Goal: Task Accomplishment & Management: Complete application form

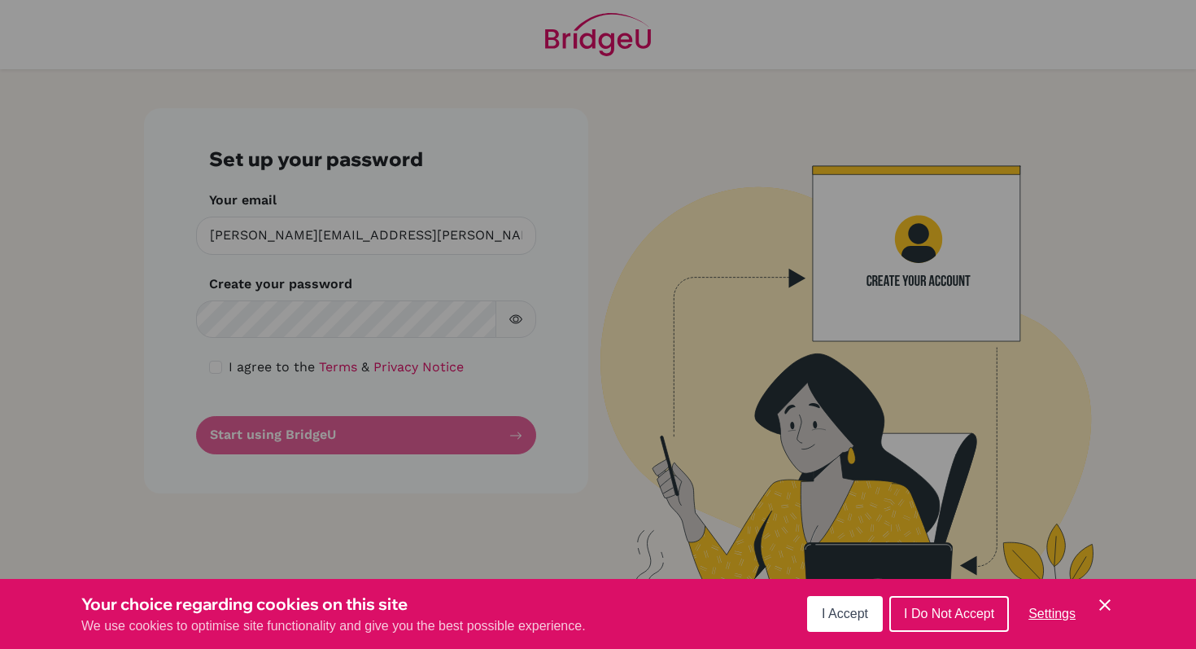
click at [842, 610] on span "I Accept" at bounding box center [845, 613] width 46 height 14
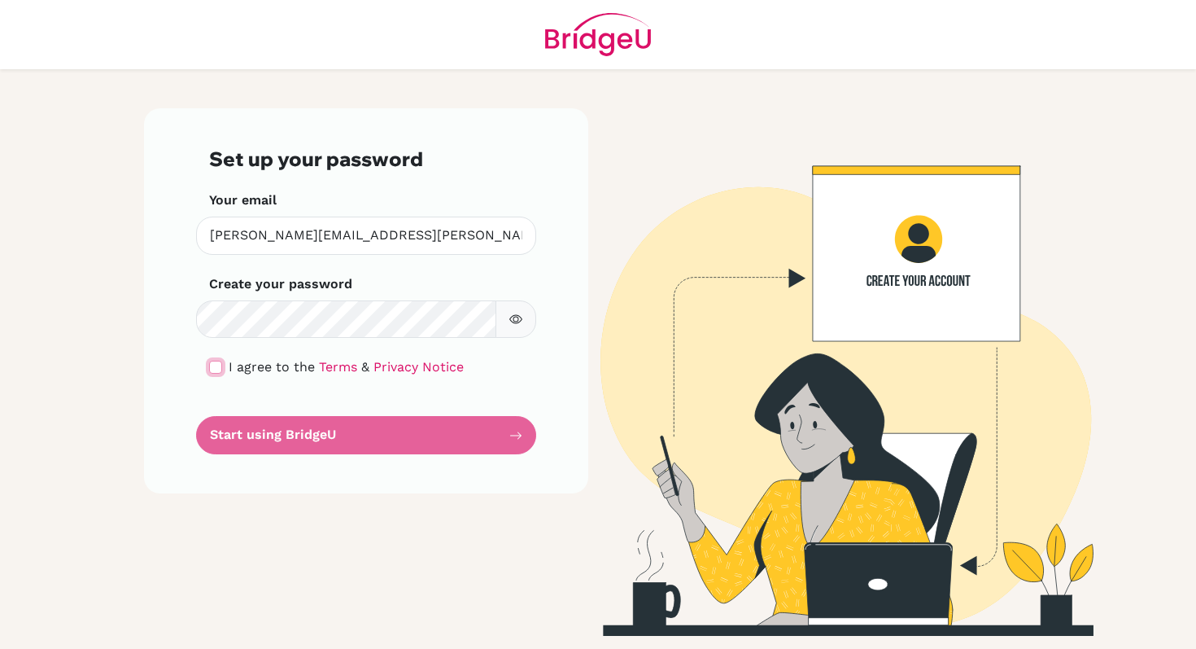
click at [214, 365] on input "checkbox" at bounding box center [215, 367] width 13 height 13
checkbox input "true"
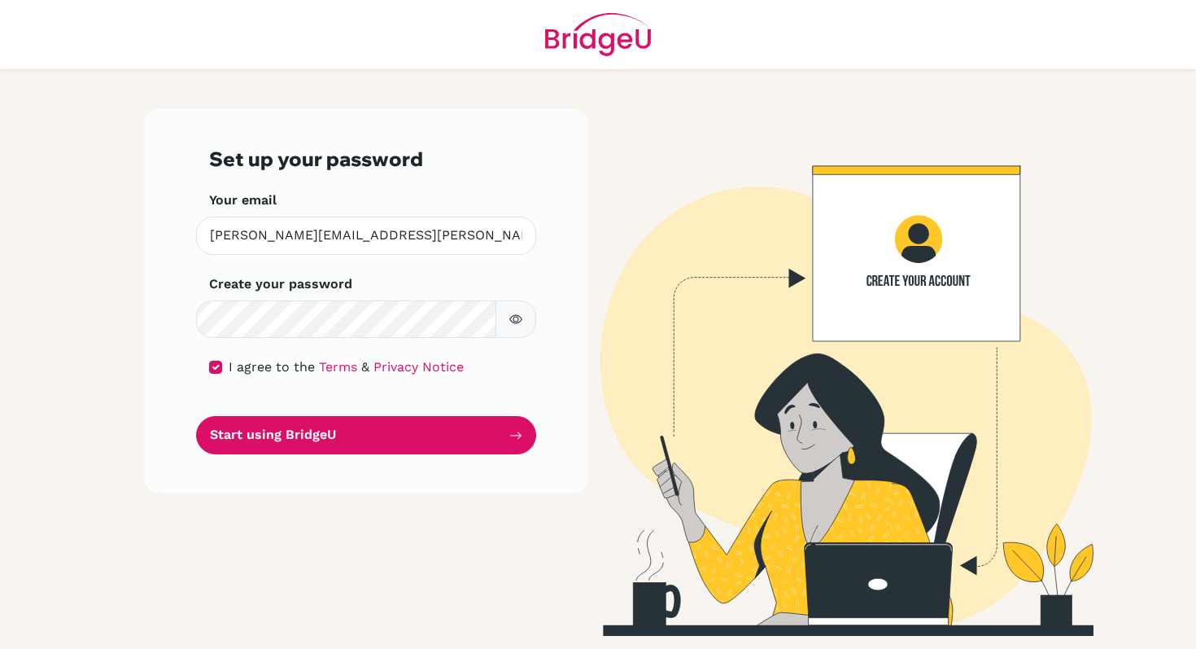
click at [515, 317] on icon "button" at bounding box center [515, 318] width 13 height 13
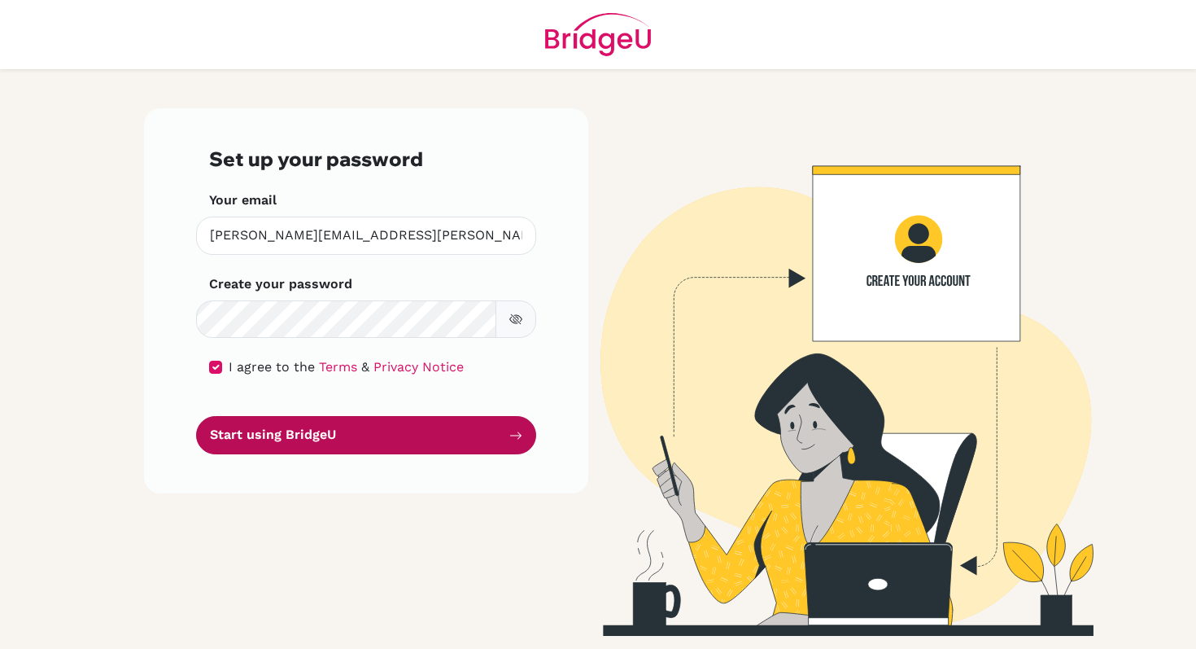
click at [401, 430] on button "Start using BridgeU" at bounding box center [366, 435] width 340 height 38
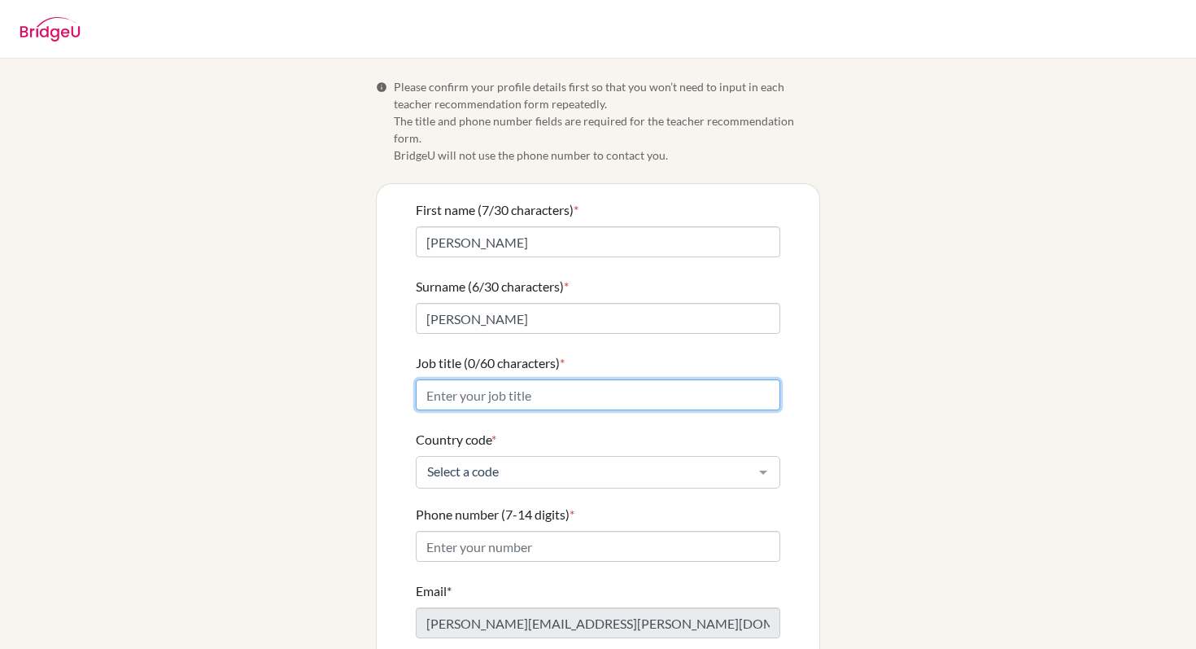
click at [446, 379] on input "Job title (0/60 characters) *" at bounding box center [598, 394] width 365 height 31
type input "Teacher"
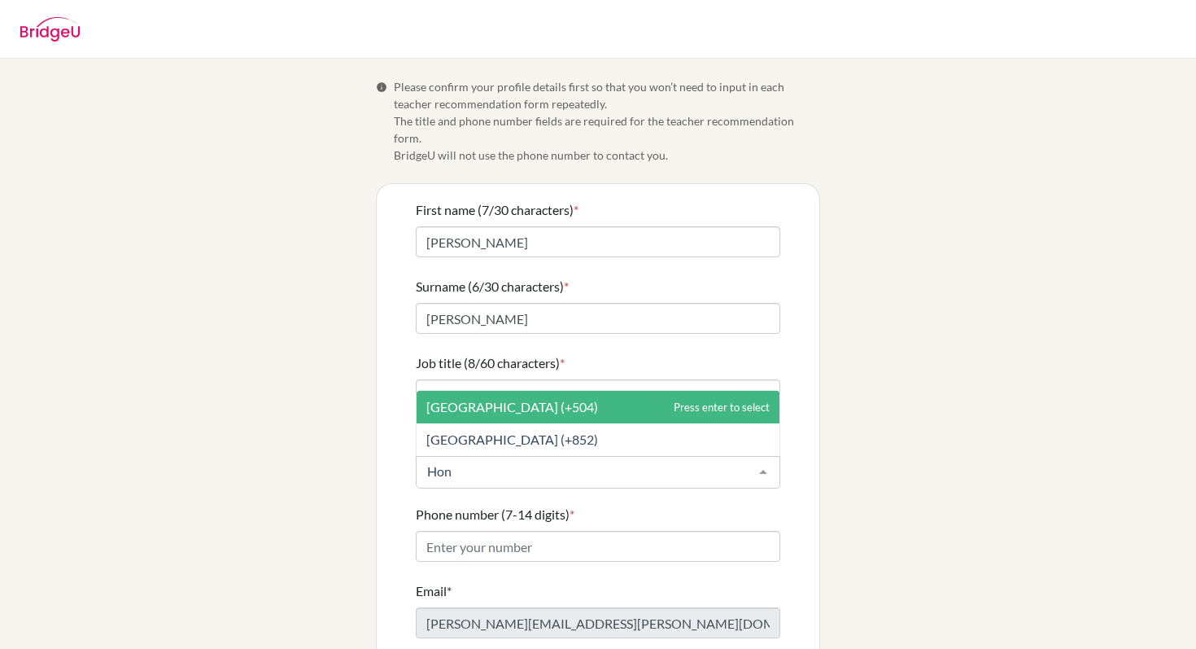
type input "Hong"
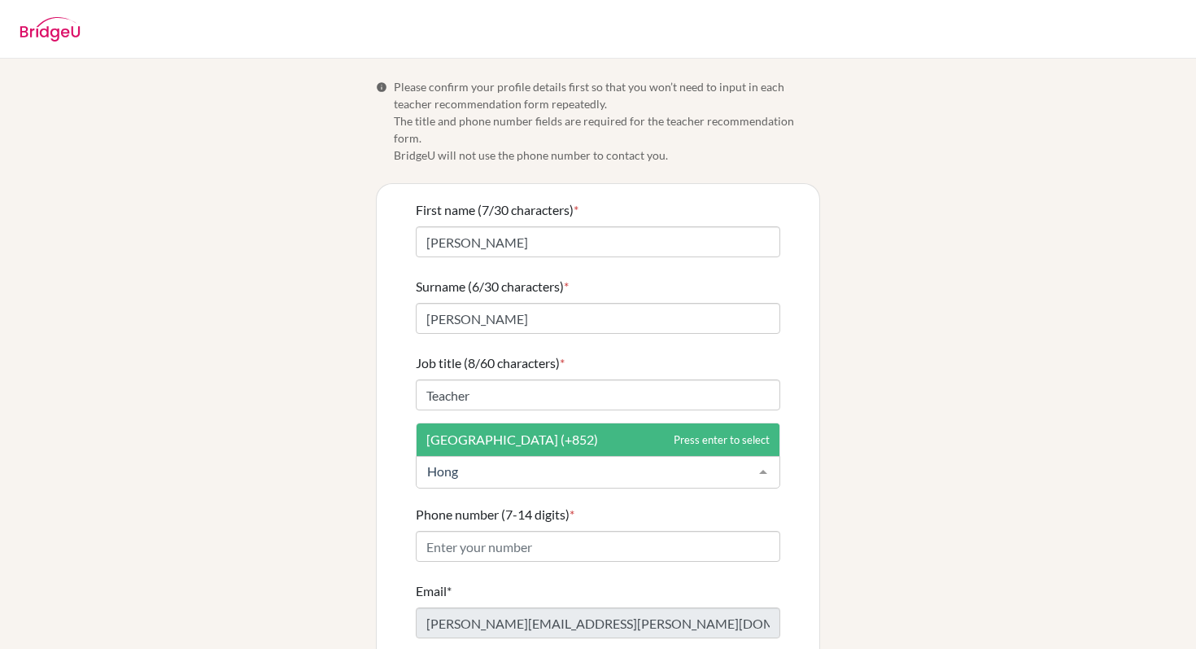
click at [520, 431] on span "[GEOGRAPHIC_DATA] (+852)" at bounding box center [512, 438] width 172 height 15
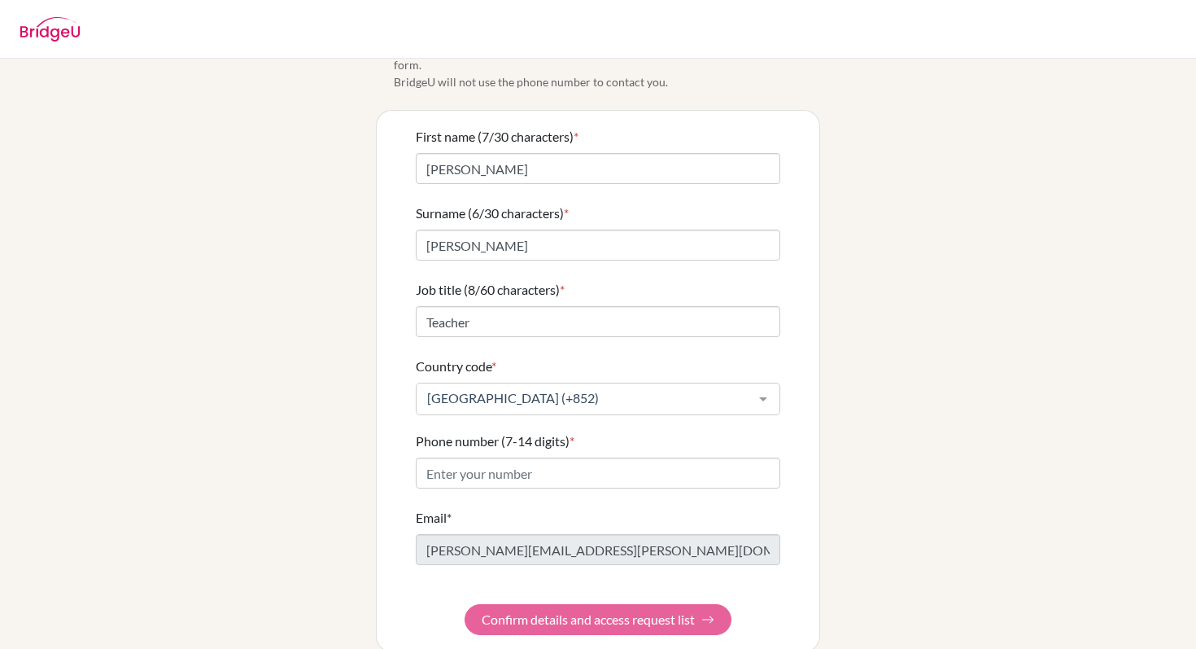
scroll to position [79, 0]
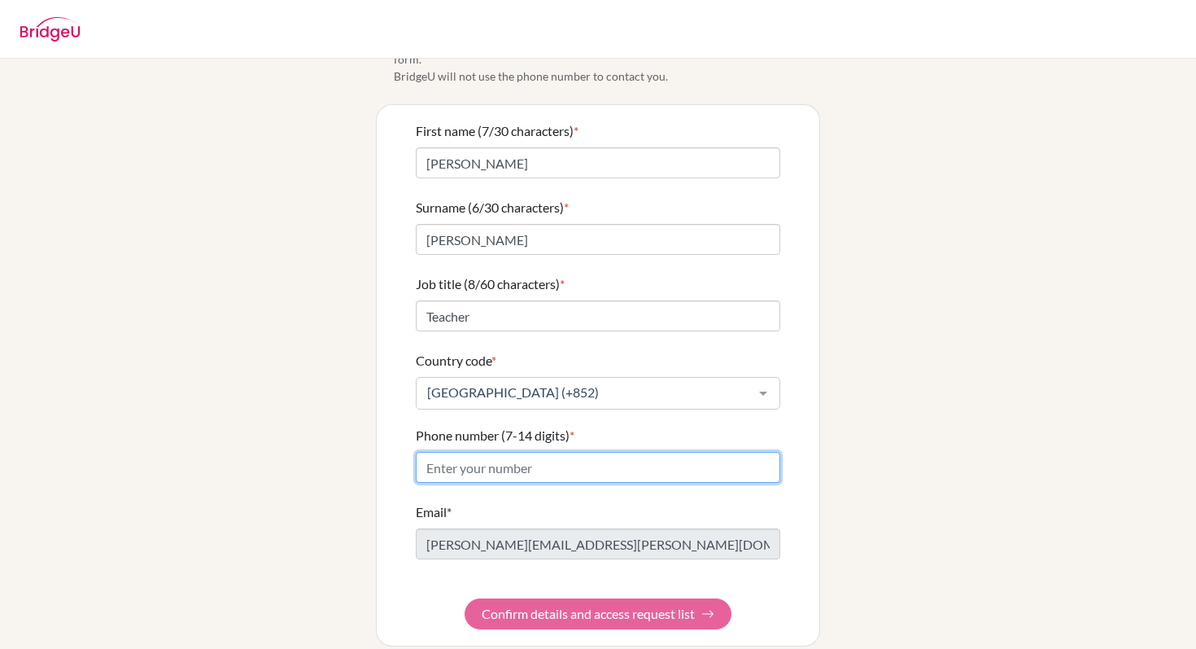
click at [449, 452] on input "Phone number (7-14 digits) *" at bounding box center [598, 467] width 365 height 31
paste input "2655 1111"
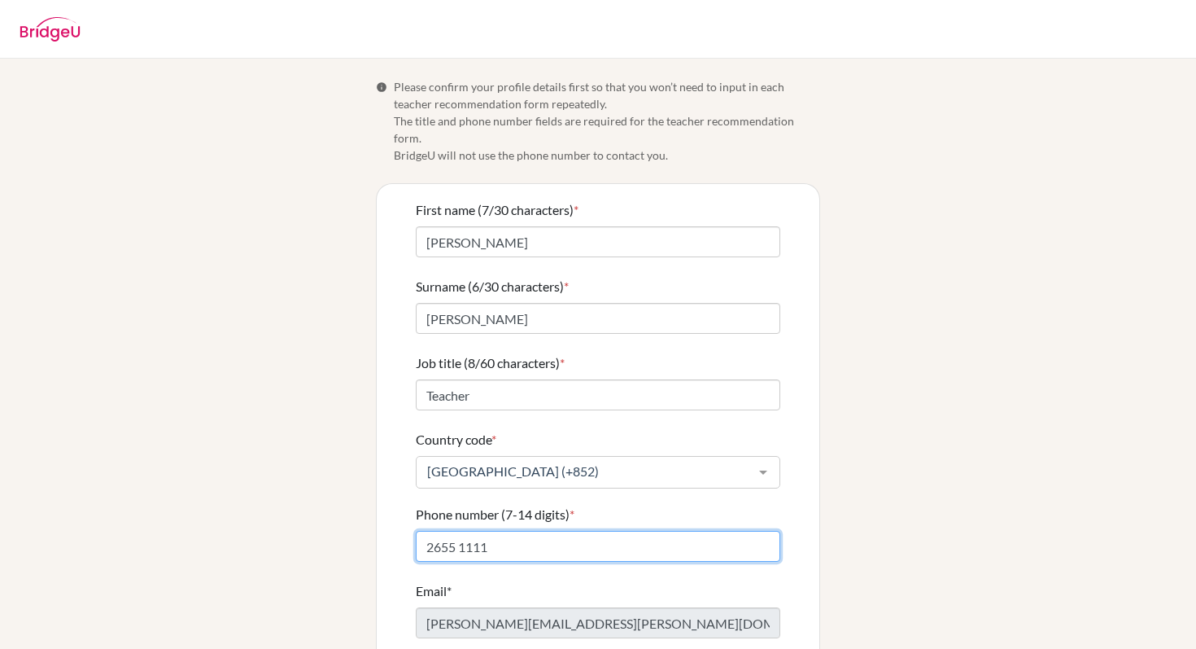
scroll to position [4, 0]
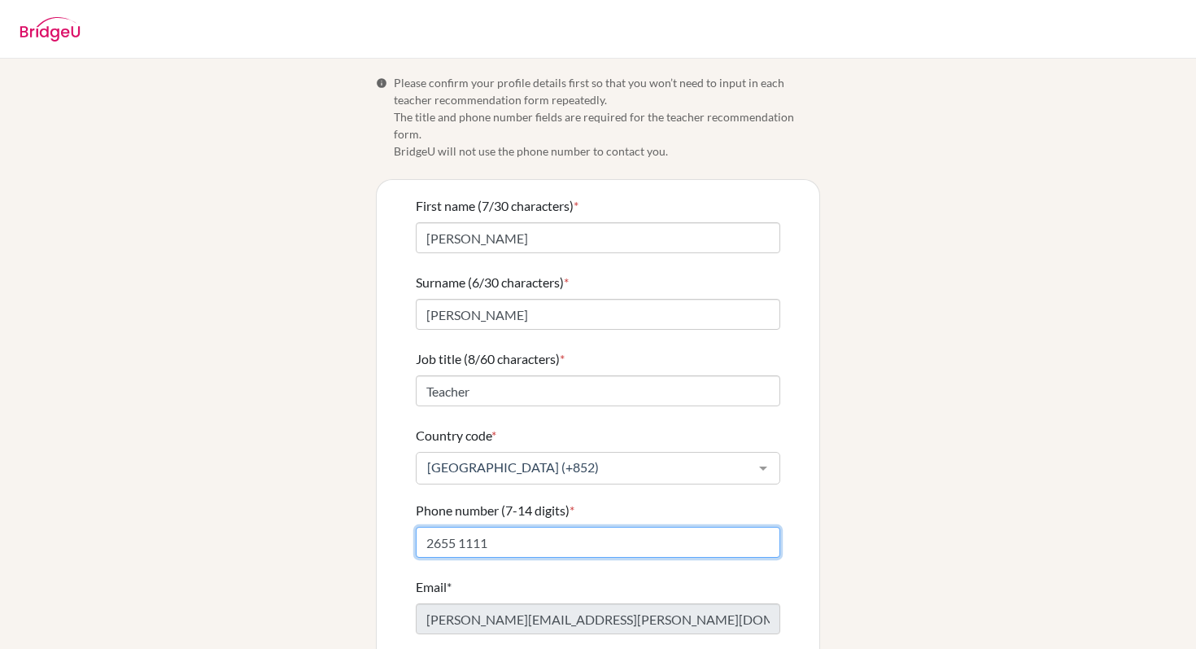
type input "2655 1111"
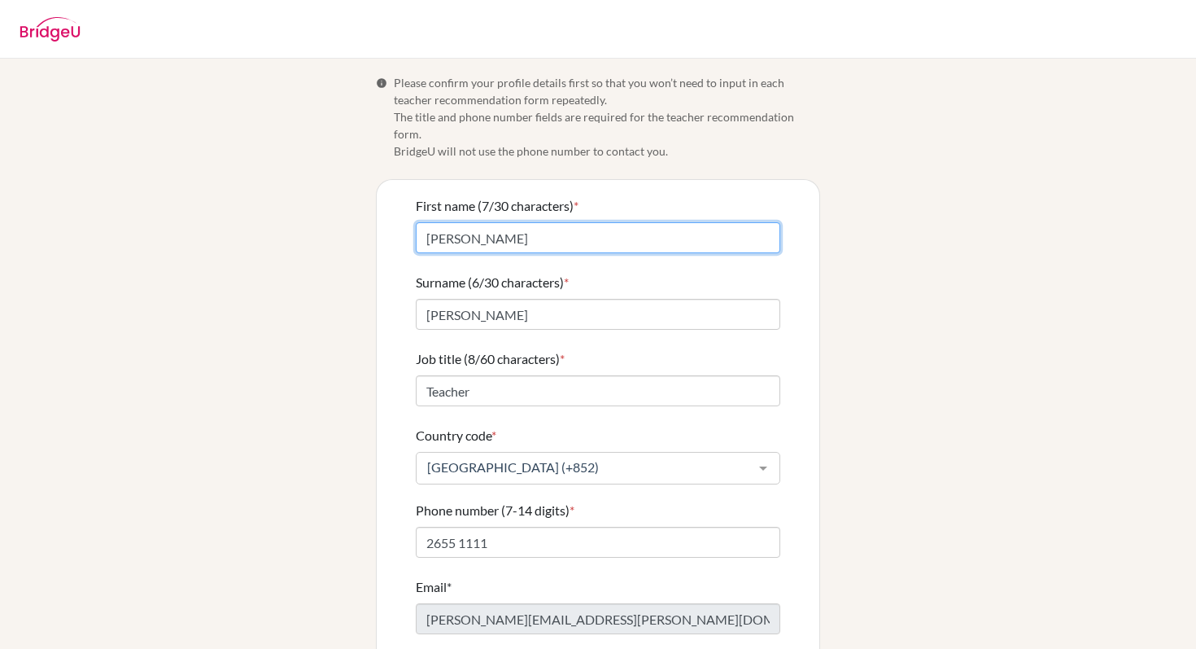
click at [480, 222] on input "[PERSON_NAME]" at bounding box center [598, 237] width 365 height 31
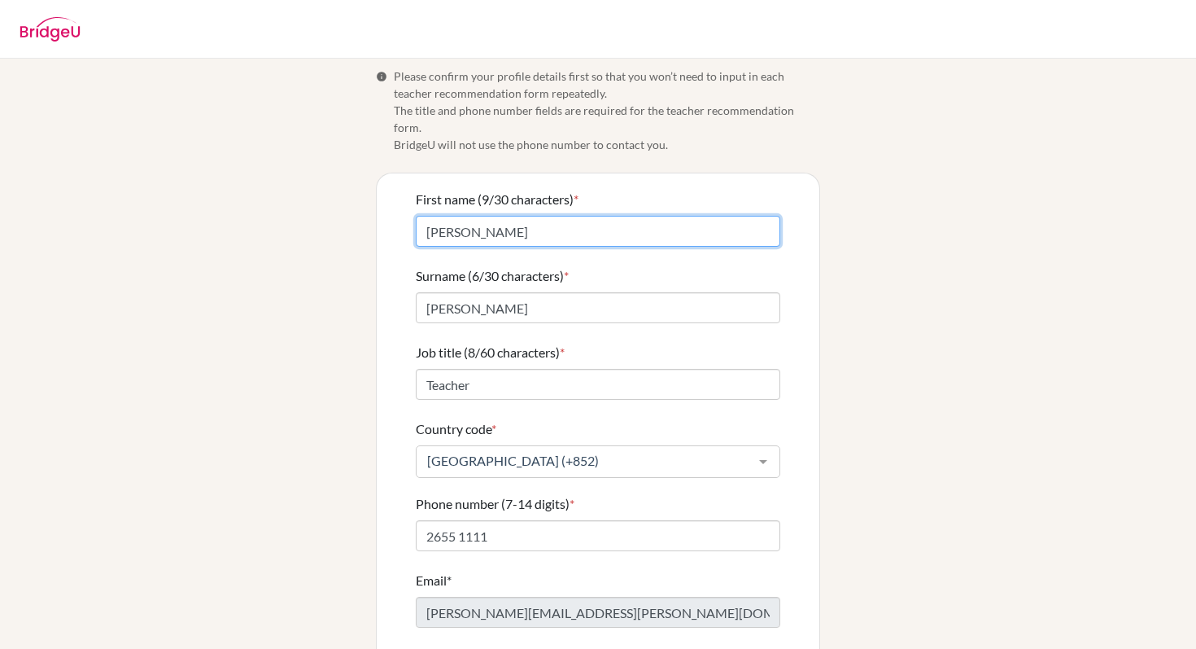
scroll to position [79, 0]
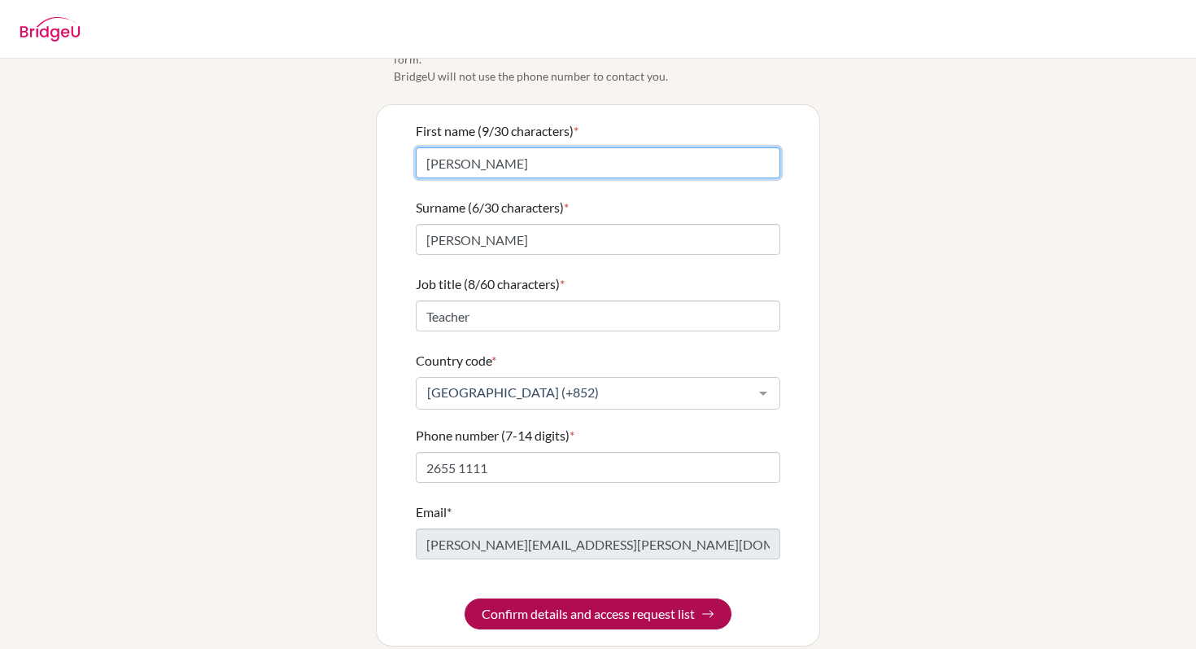
type input "[PERSON_NAME]"
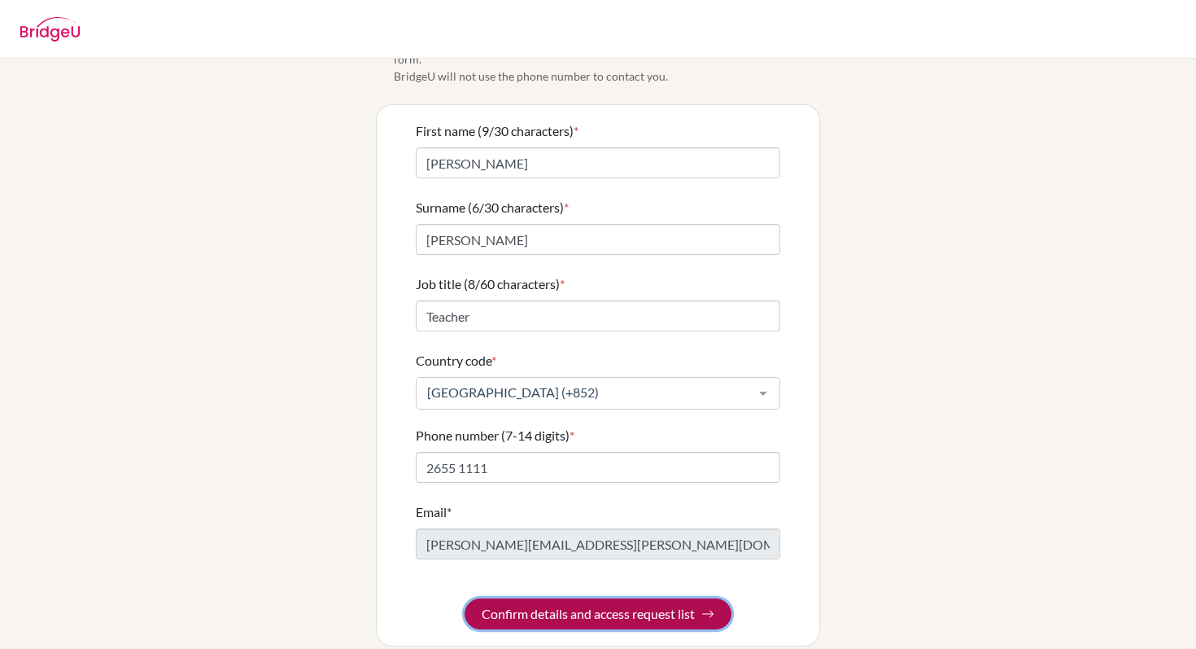
click at [516, 600] on button "Confirm details and access request list" at bounding box center [598, 613] width 267 height 31
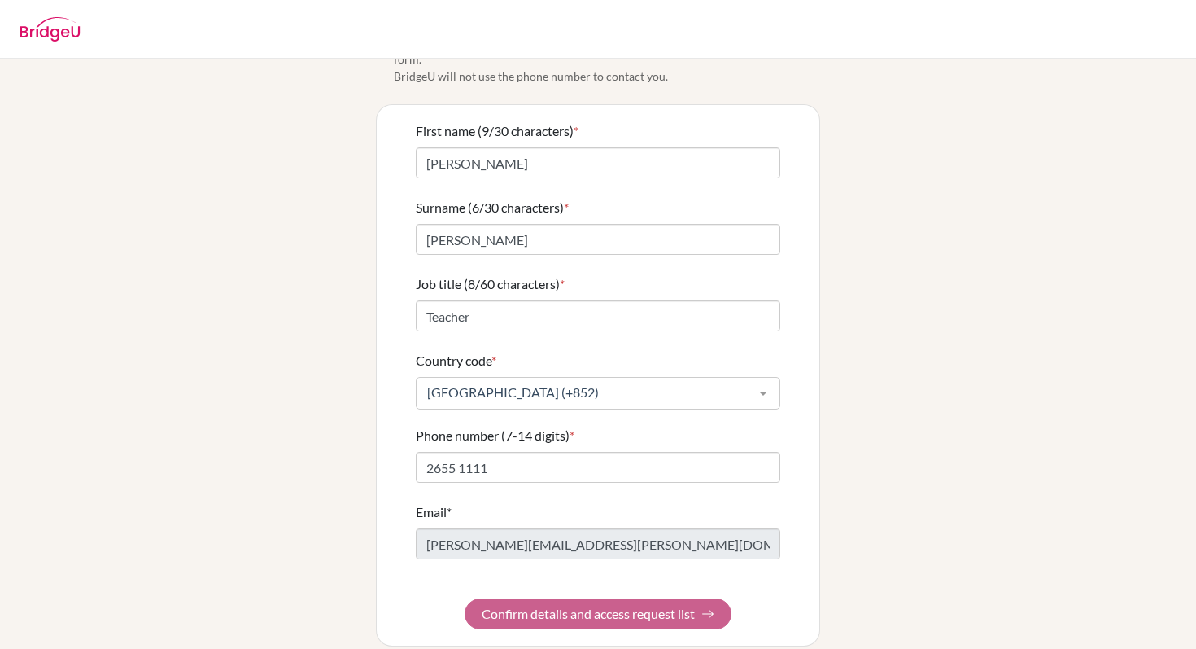
scroll to position [0, 0]
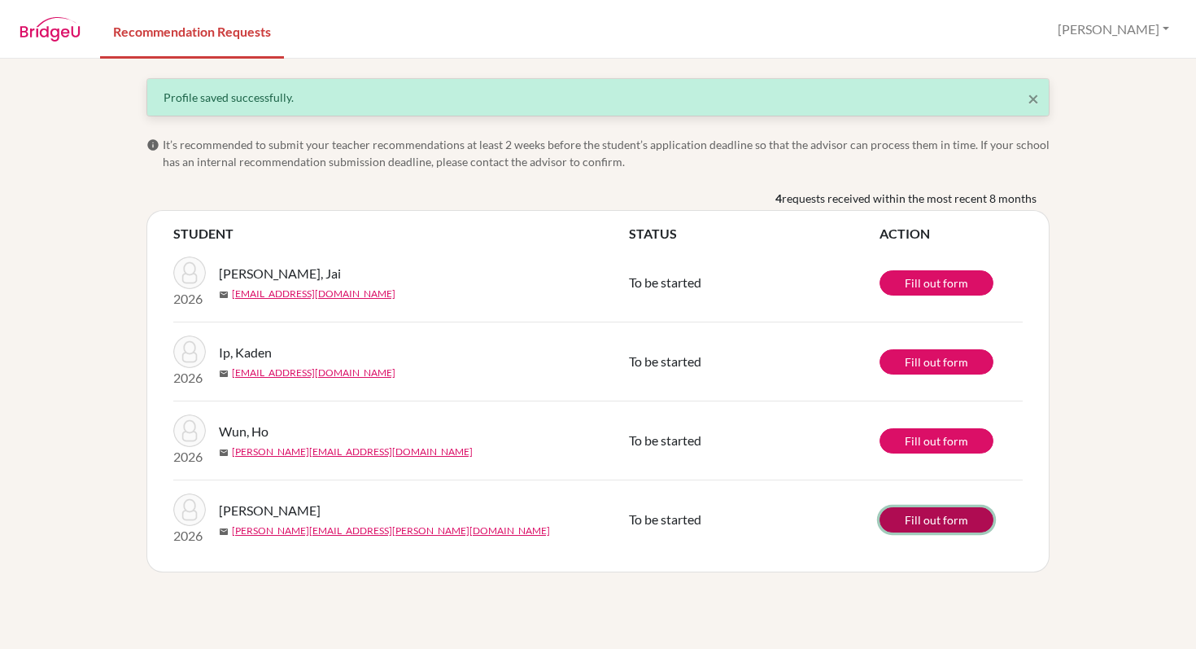
click at [952, 514] on link "Fill out form" at bounding box center [937, 519] width 114 height 25
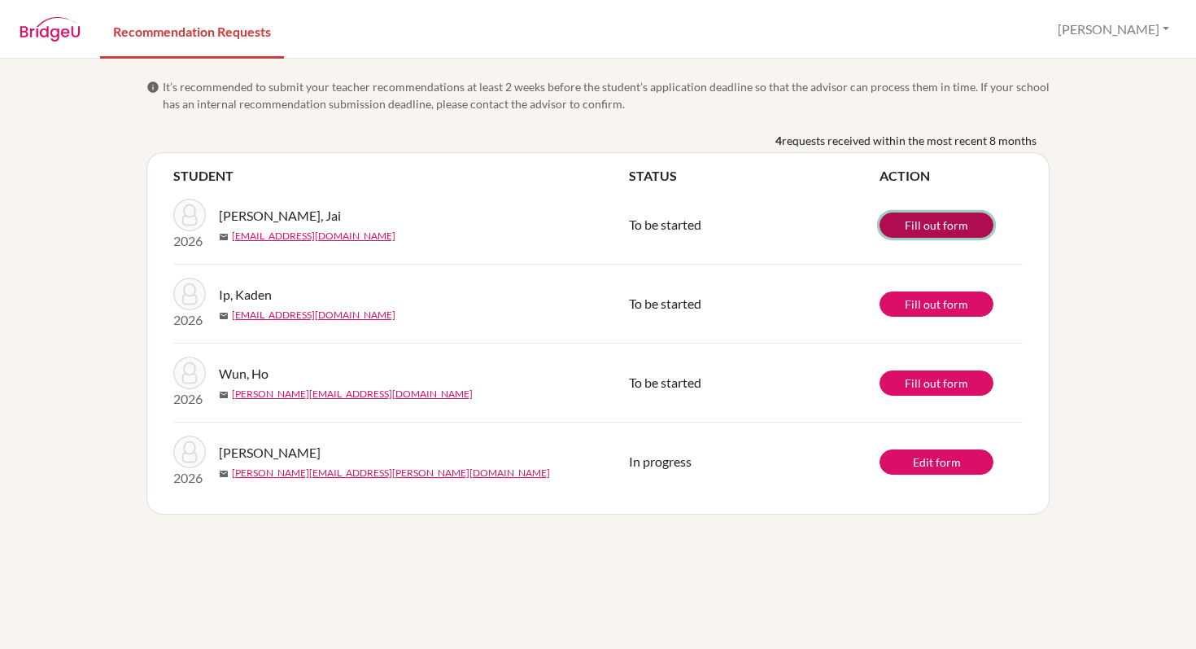
click at [937, 215] on link "Fill out form" at bounding box center [937, 224] width 114 height 25
click at [959, 300] on link "Fill out form" at bounding box center [937, 303] width 114 height 25
click at [979, 382] on link "Fill out form" at bounding box center [937, 382] width 114 height 25
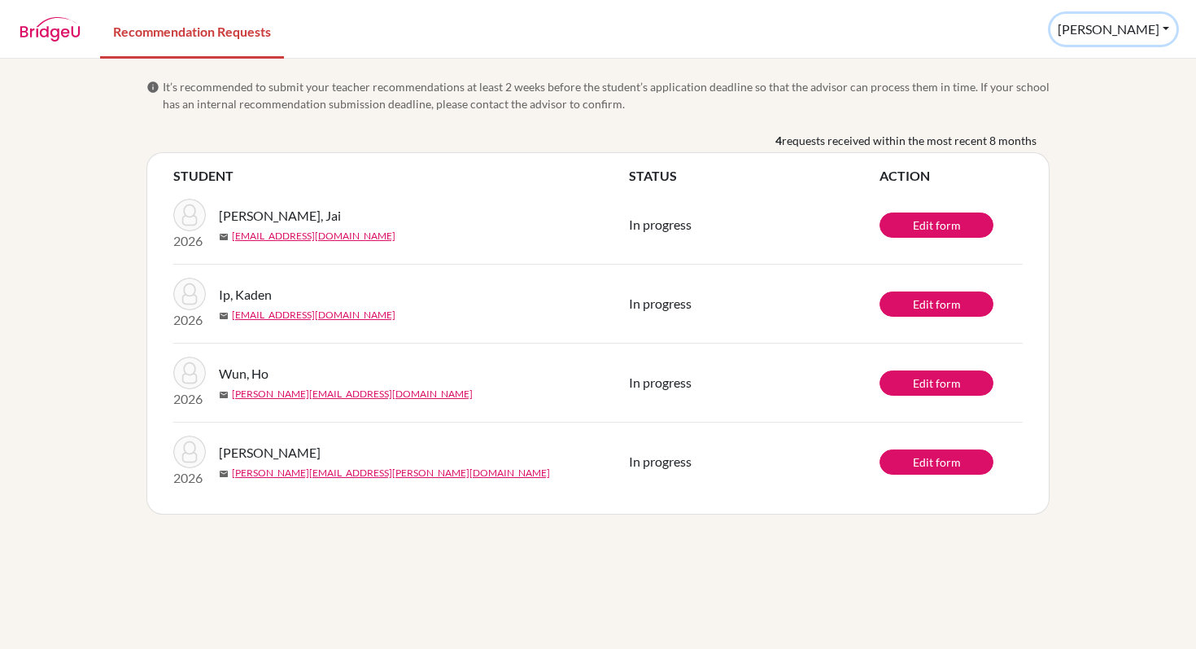
click at [1167, 30] on button "[PERSON_NAME]" at bounding box center [1114, 29] width 126 height 31
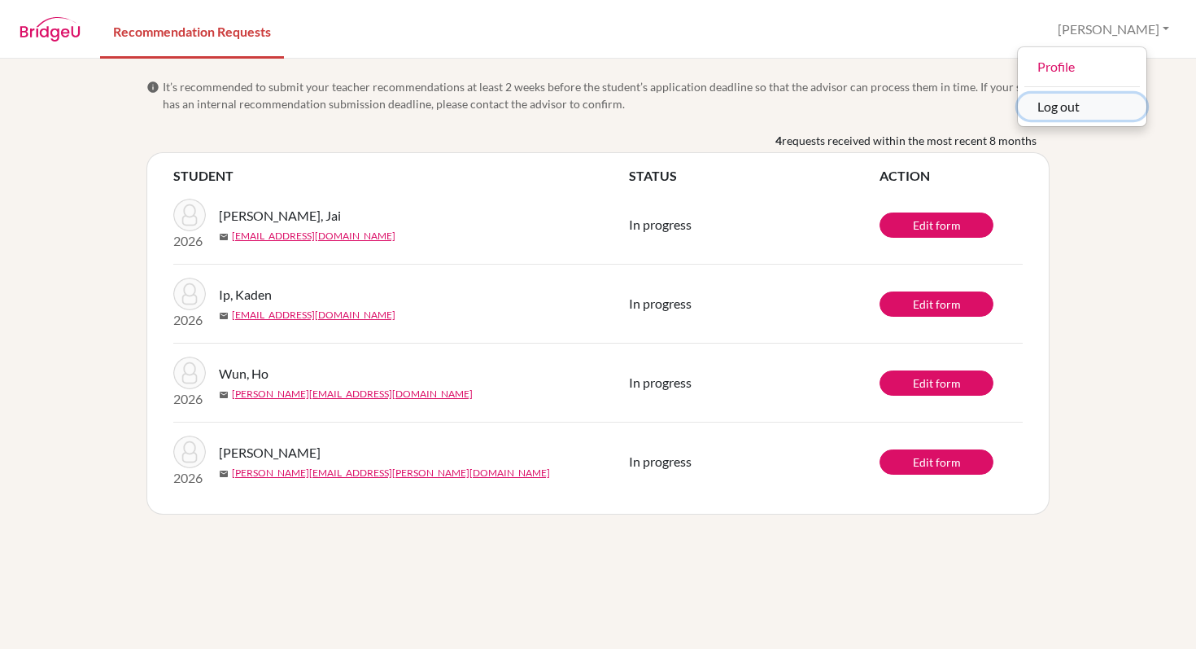
click at [1101, 111] on button "Log out" at bounding box center [1082, 107] width 129 height 26
